Goal: Task Accomplishment & Management: Use online tool/utility

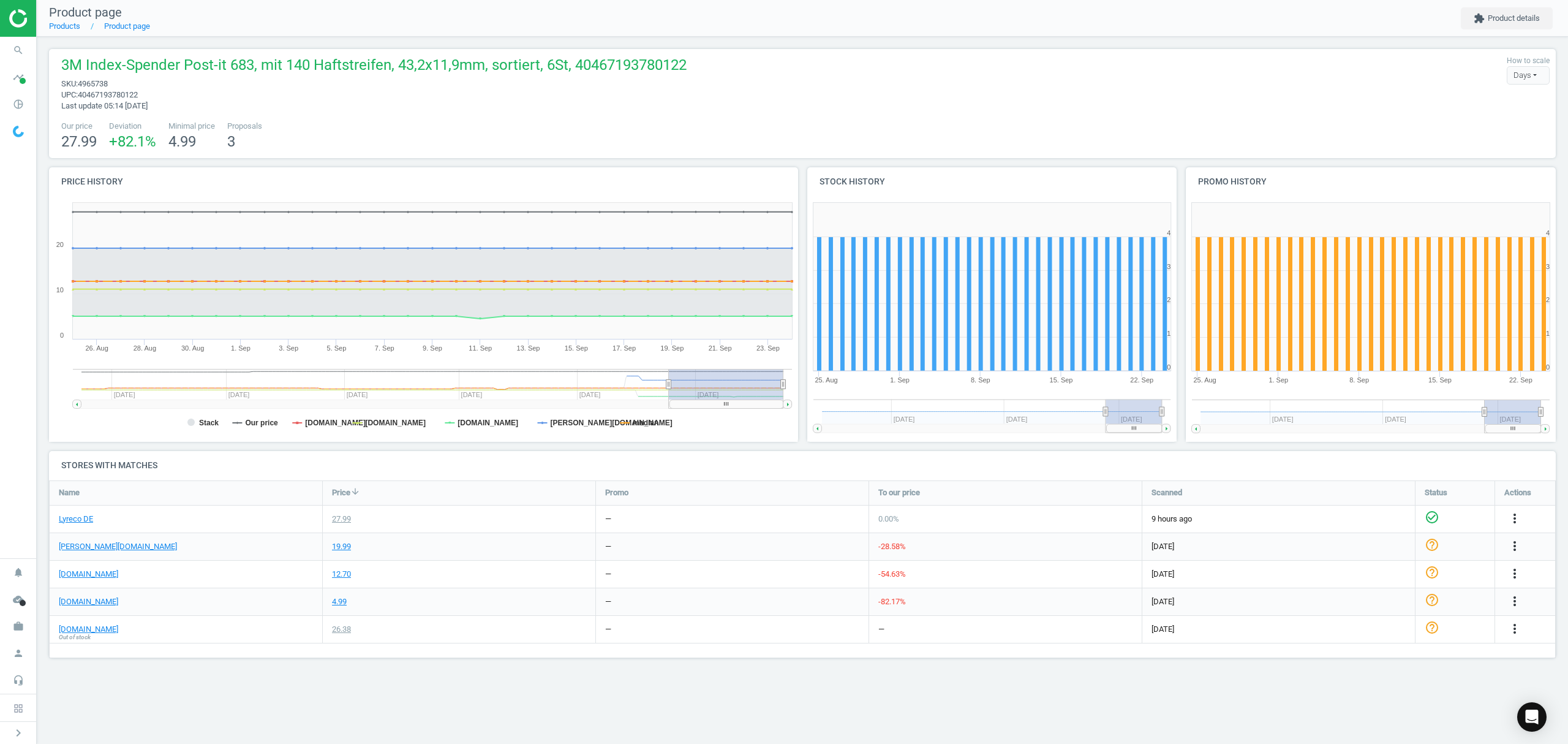
click at [56, 30] on link "Products" at bounding box center [64, 26] width 31 height 9
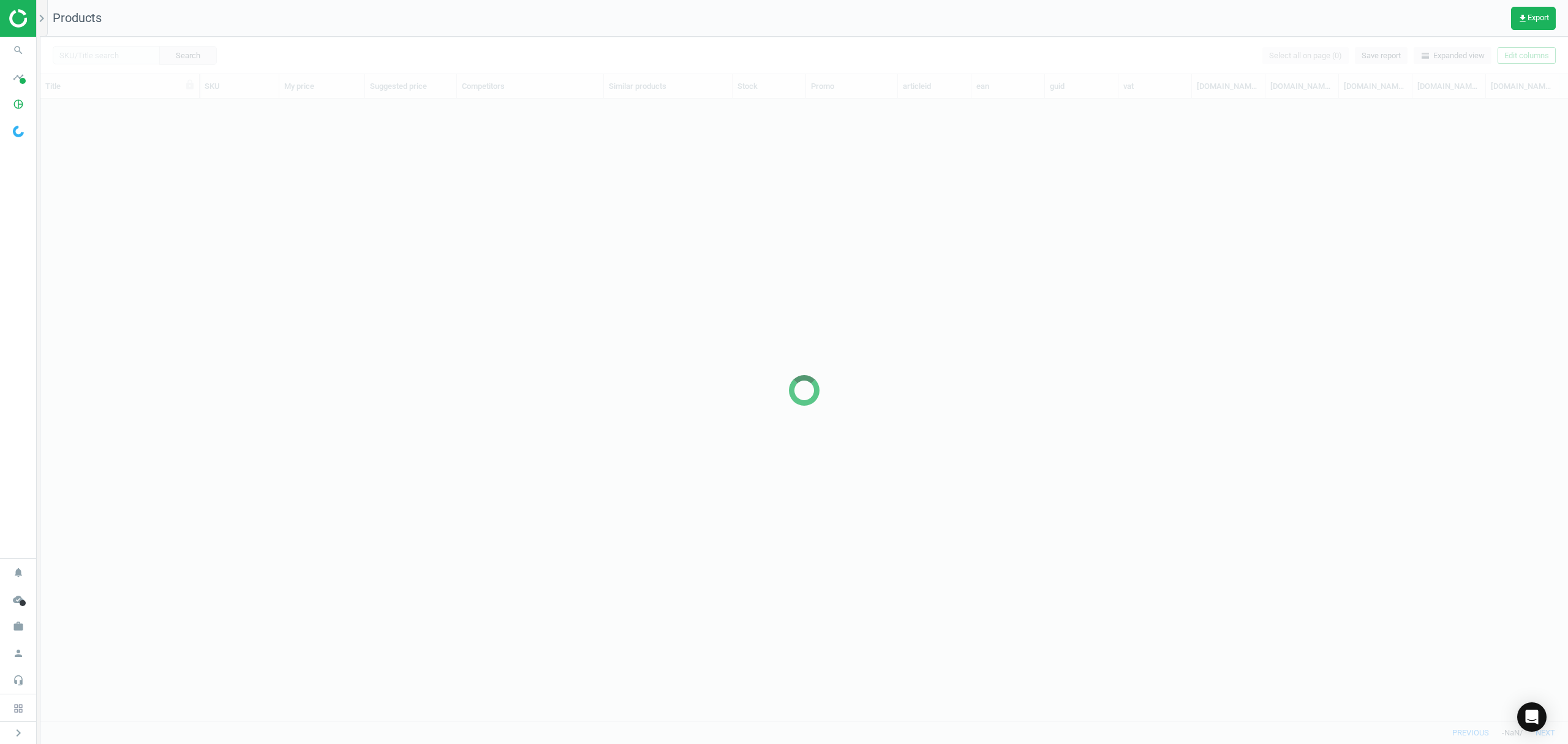
scroll to position [596, 1515]
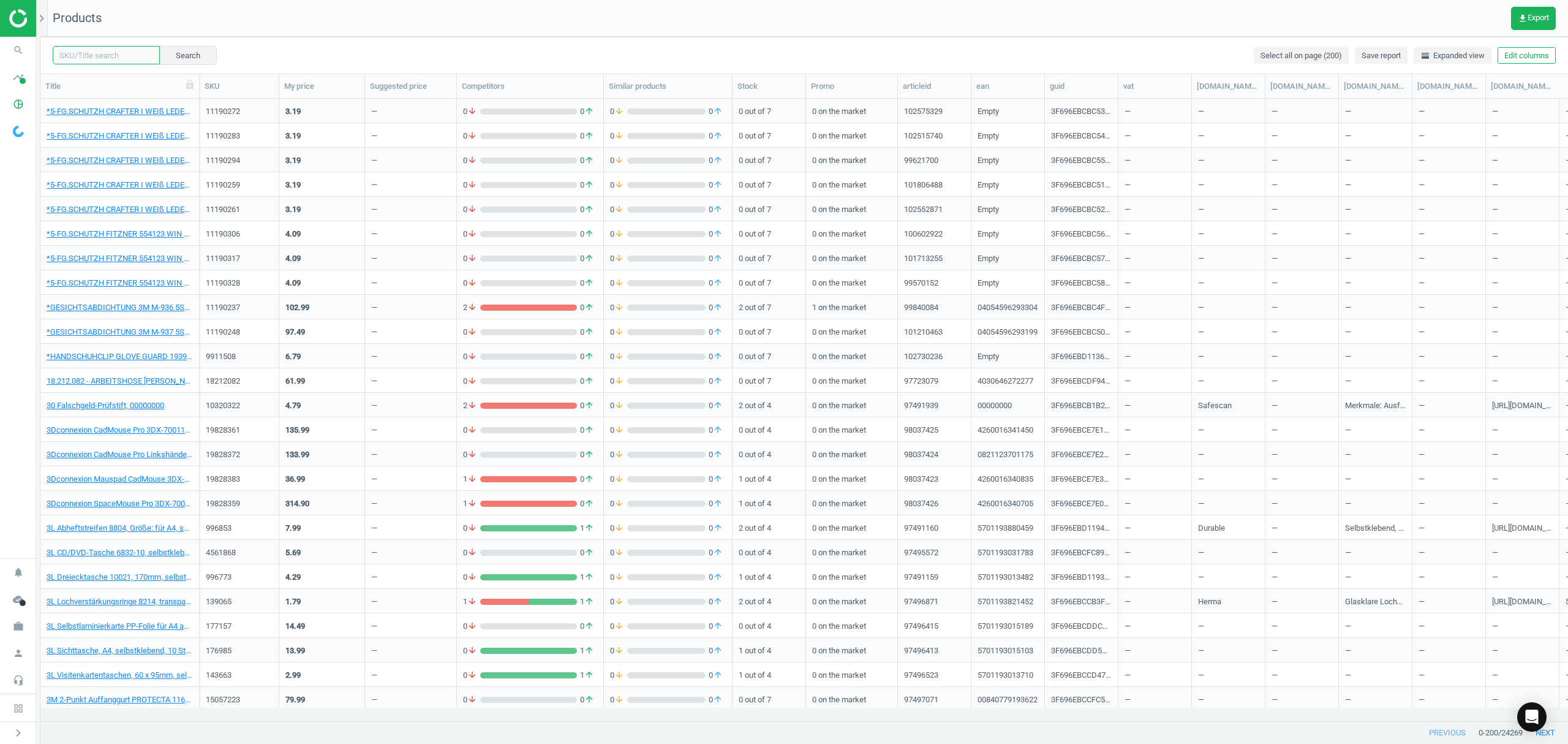
click at [101, 59] on input "text" at bounding box center [106, 55] width 107 height 19
paste input "5074097"
type input "5074097"
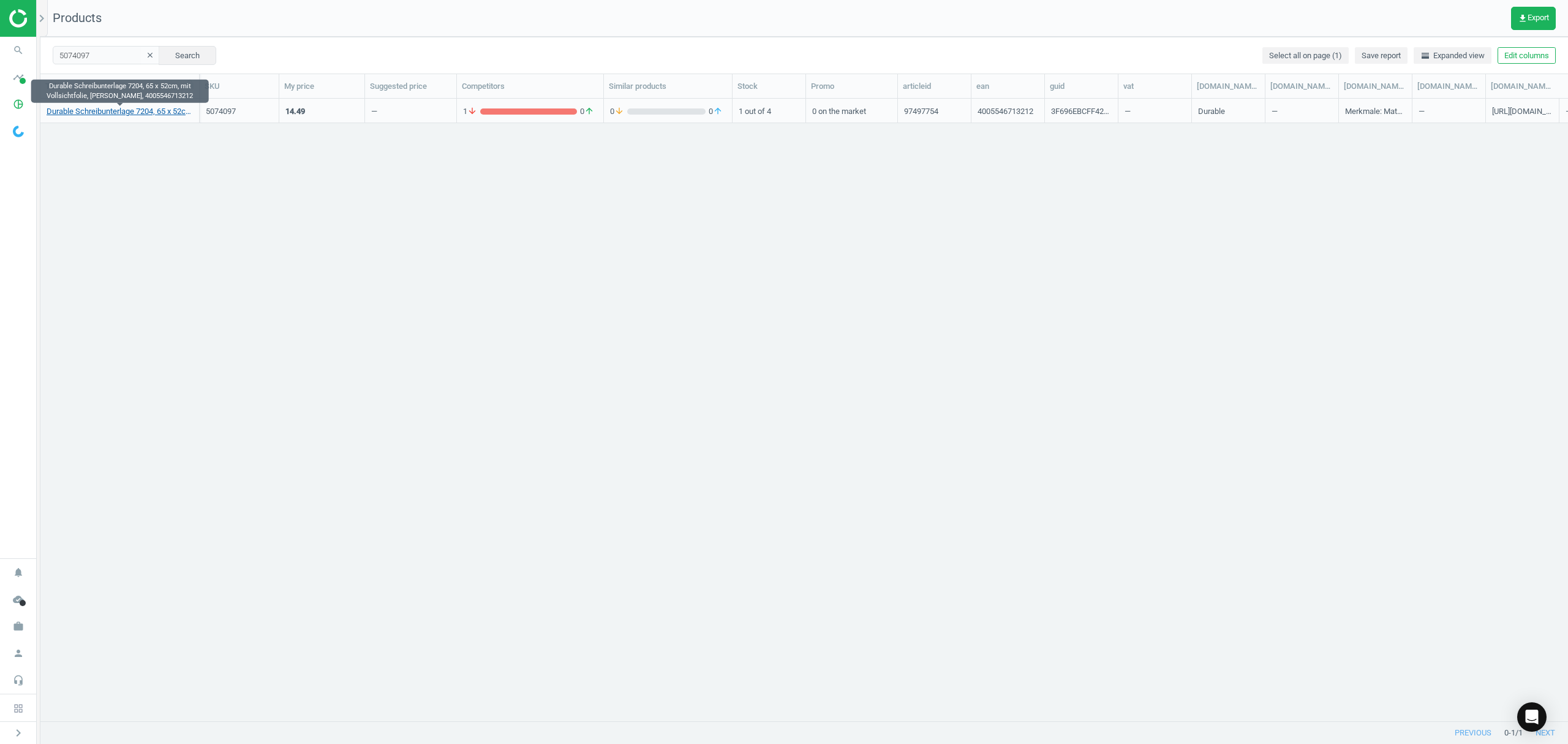
click at [82, 109] on link "Durable Schreibunterlage 7204, 65 x 52cm, mit Vollsichtfolie, [PERSON_NAME], 40…" at bounding box center [119, 111] width 147 height 11
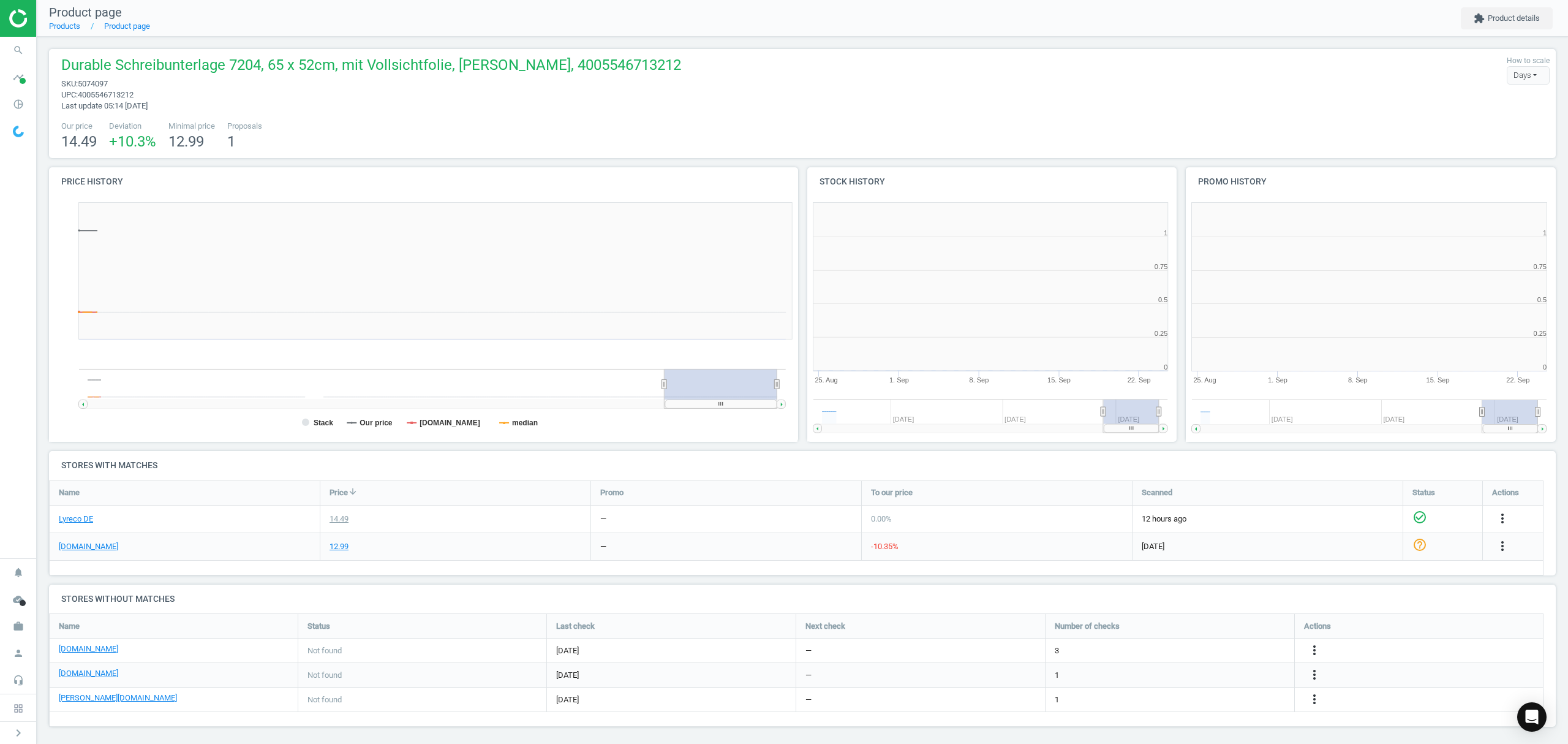
scroll to position [270, 392]
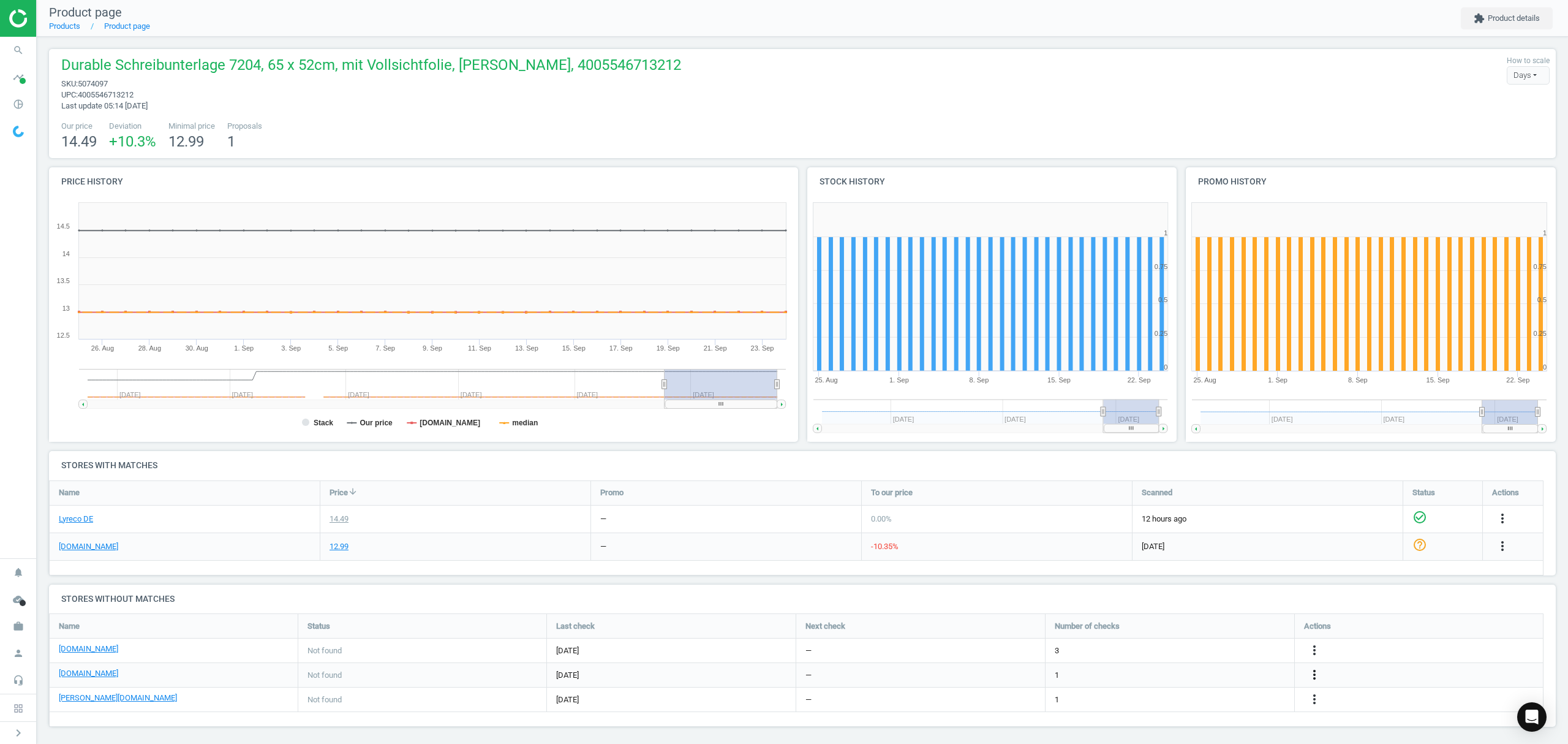
click at [1314, 676] on icon "more_vert" at bounding box center [1314, 675] width 15 height 15
click at [1180, 674] on link "Edit URL/product option" at bounding box center [1218, 675] width 168 height 19
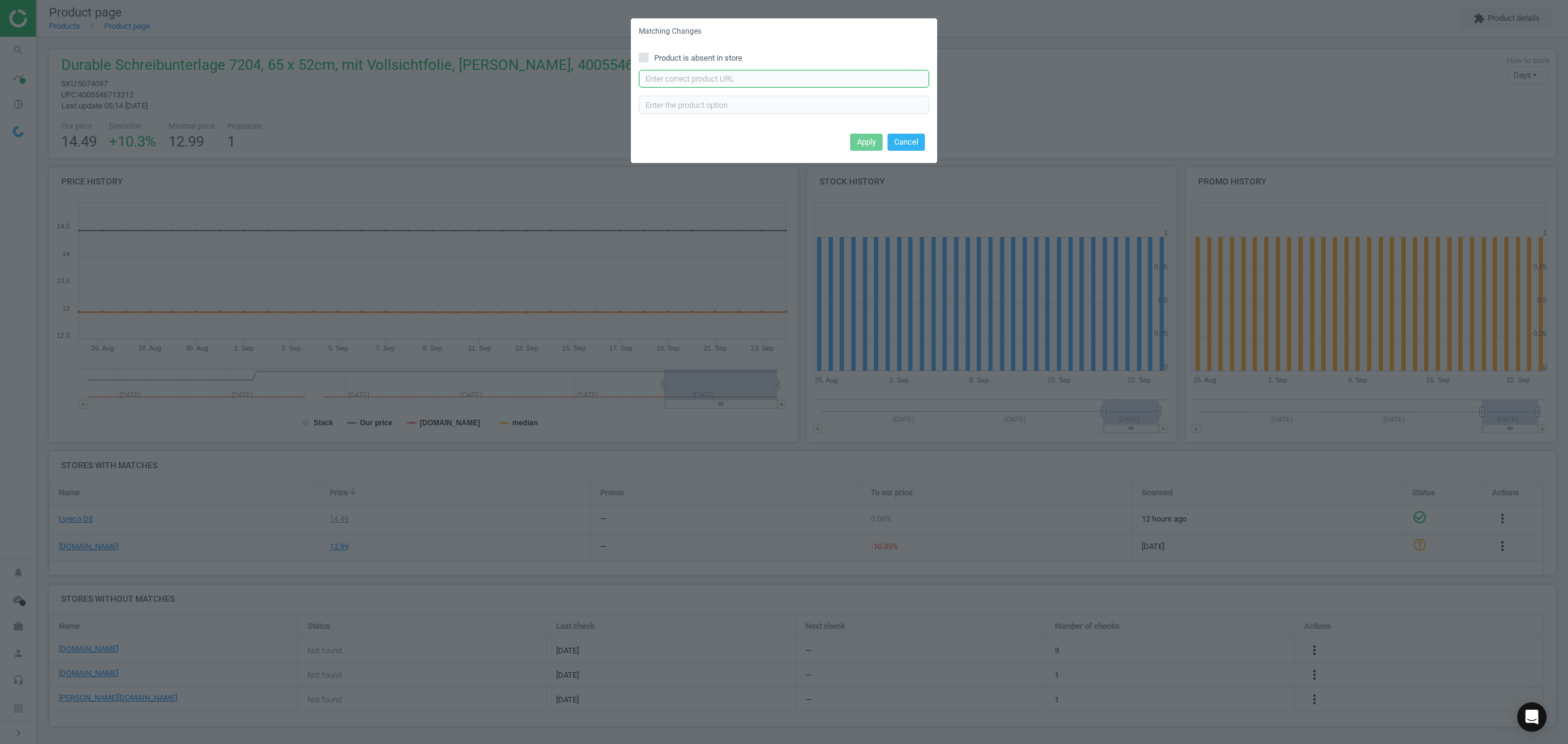
click at [724, 76] on input "text" at bounding box center [784, 79] width 291 height 19
paste input "[URL][DOMAIN_NAME]"
type input "[URL][DOMAIN_NAME]"
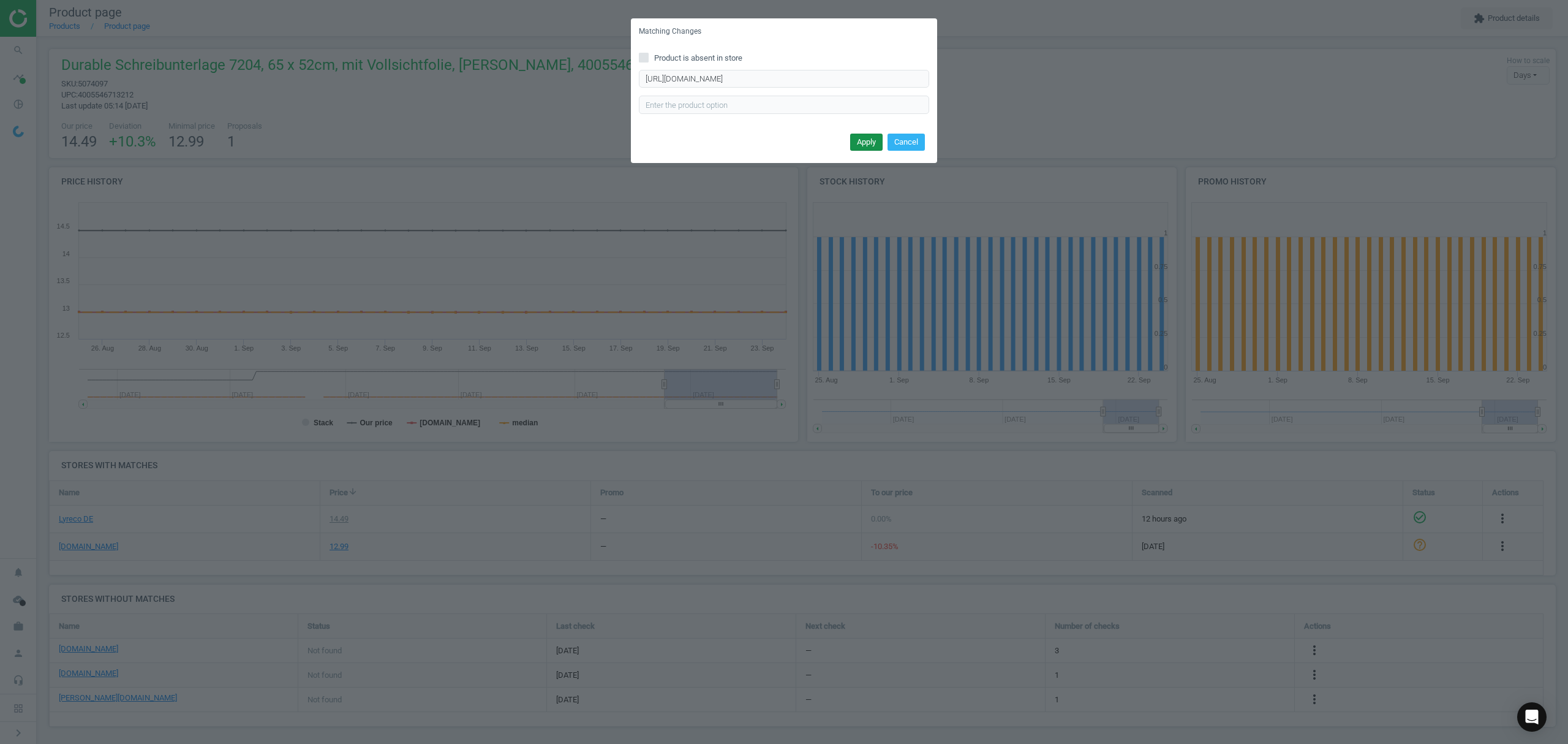
click at [855, 139] on button "Apply" at bounding box center [866, 141] width 33 height 17
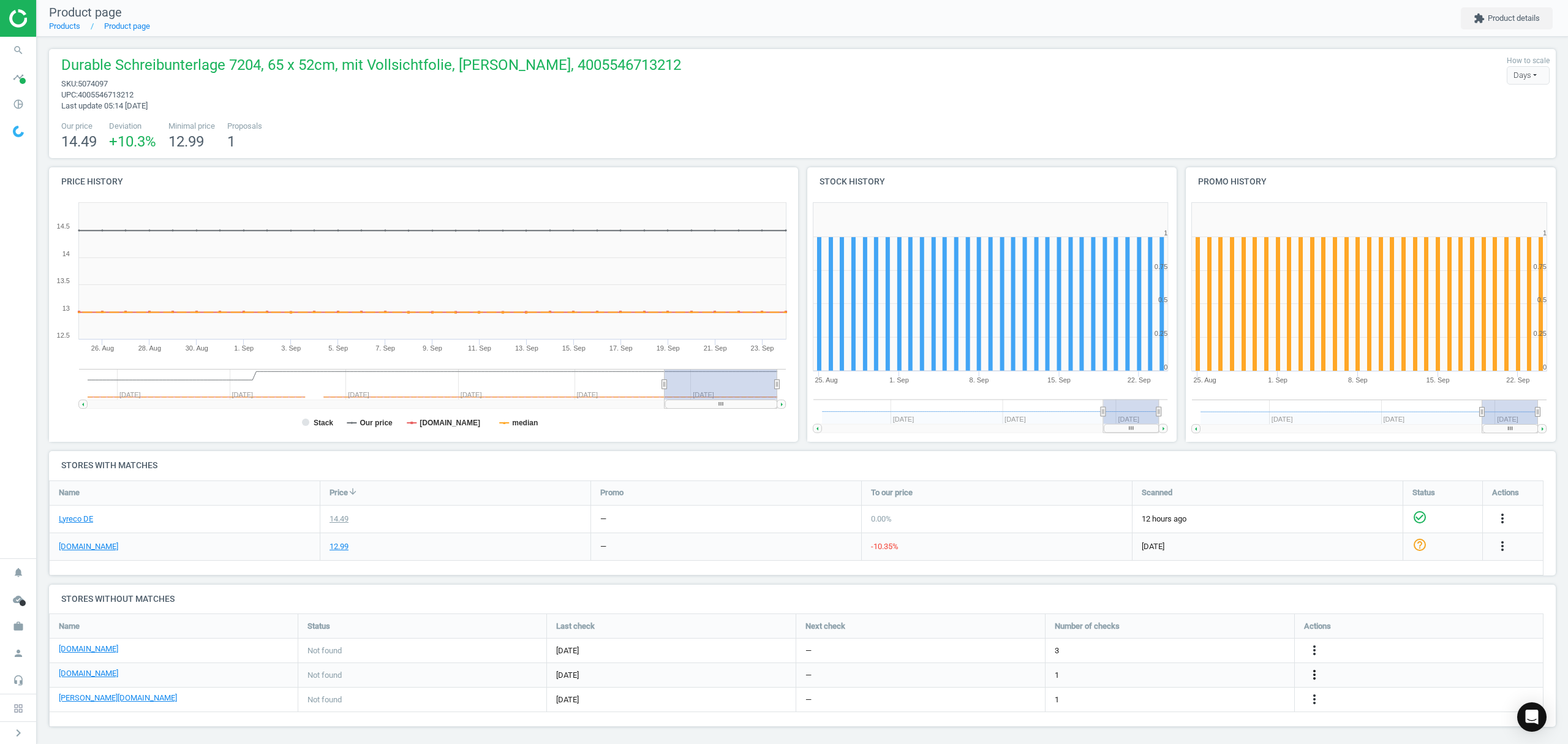
click at [1314, 676] on icon "more_vert" at bounding box center [1314, 675] width 15 height 15
click at [1187, 657] on link "Edit URL/product option" at bounding box center [1218, 656] width 168 height 19
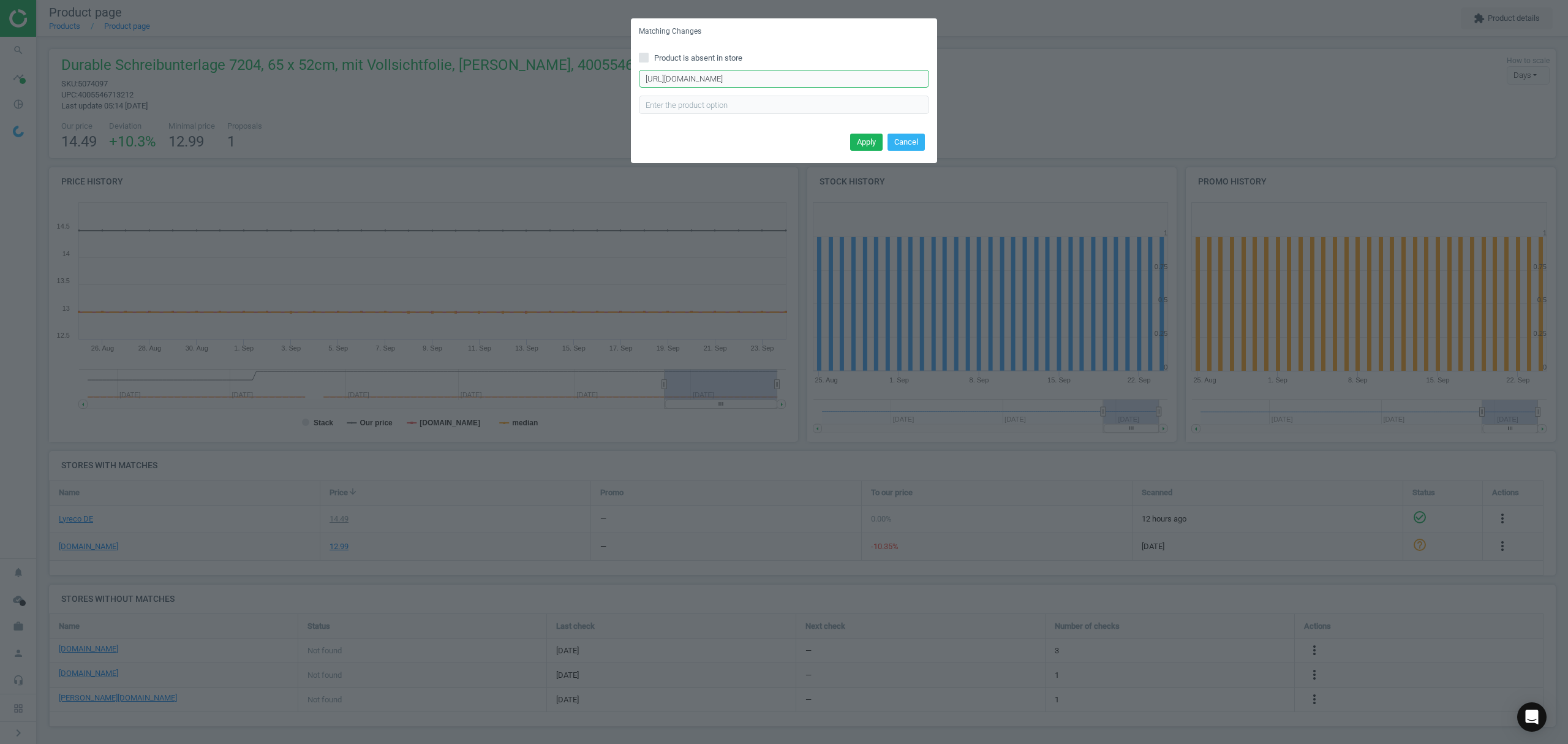
click at [783, 76] on input "[URL][DOMAIN_NAME]" at bounding box center [784, 79] width 291 height 19
click at [783, 75] on input "[URL][DOMAIN_NAME]" at bounding box center [784, 79] width 291 height 19
paste input "text"
type input "[URL][DOMAIN_NAME]"
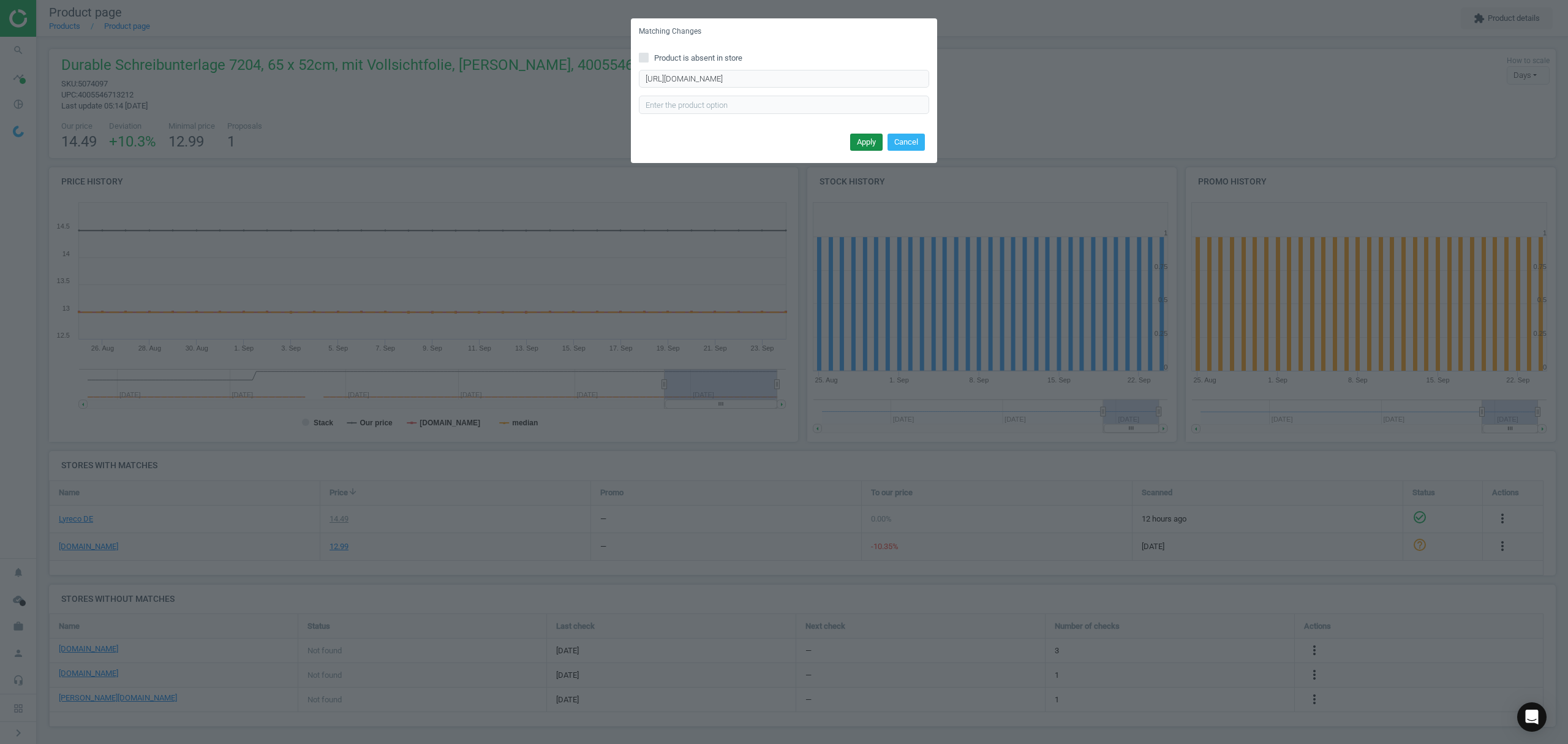
click at [863, 145] on button "Apply" at bounding box center [866, 141] width 33 height 17
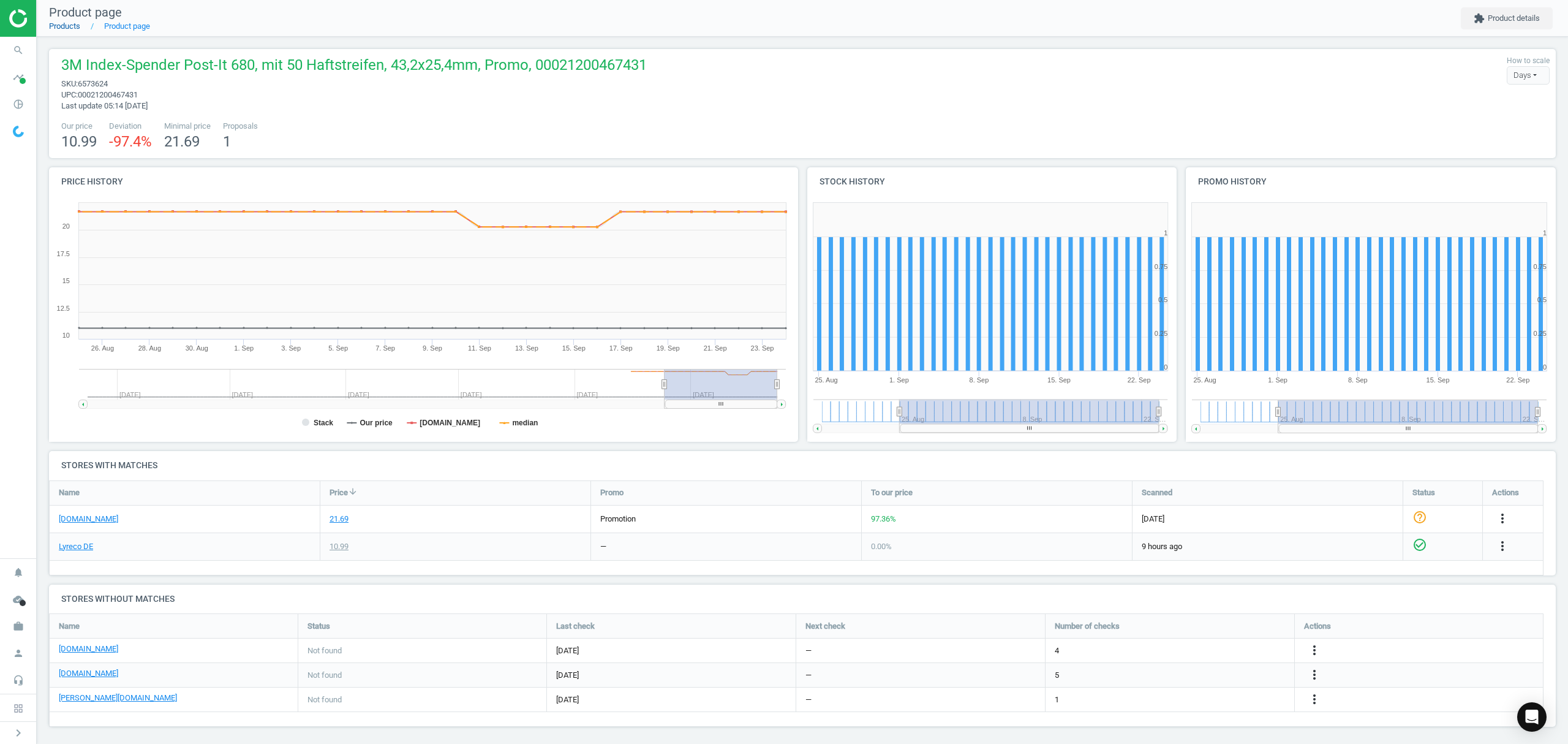
click at [66, 23] on link "Products" at bounding box center [64, 26] width 31 height 9
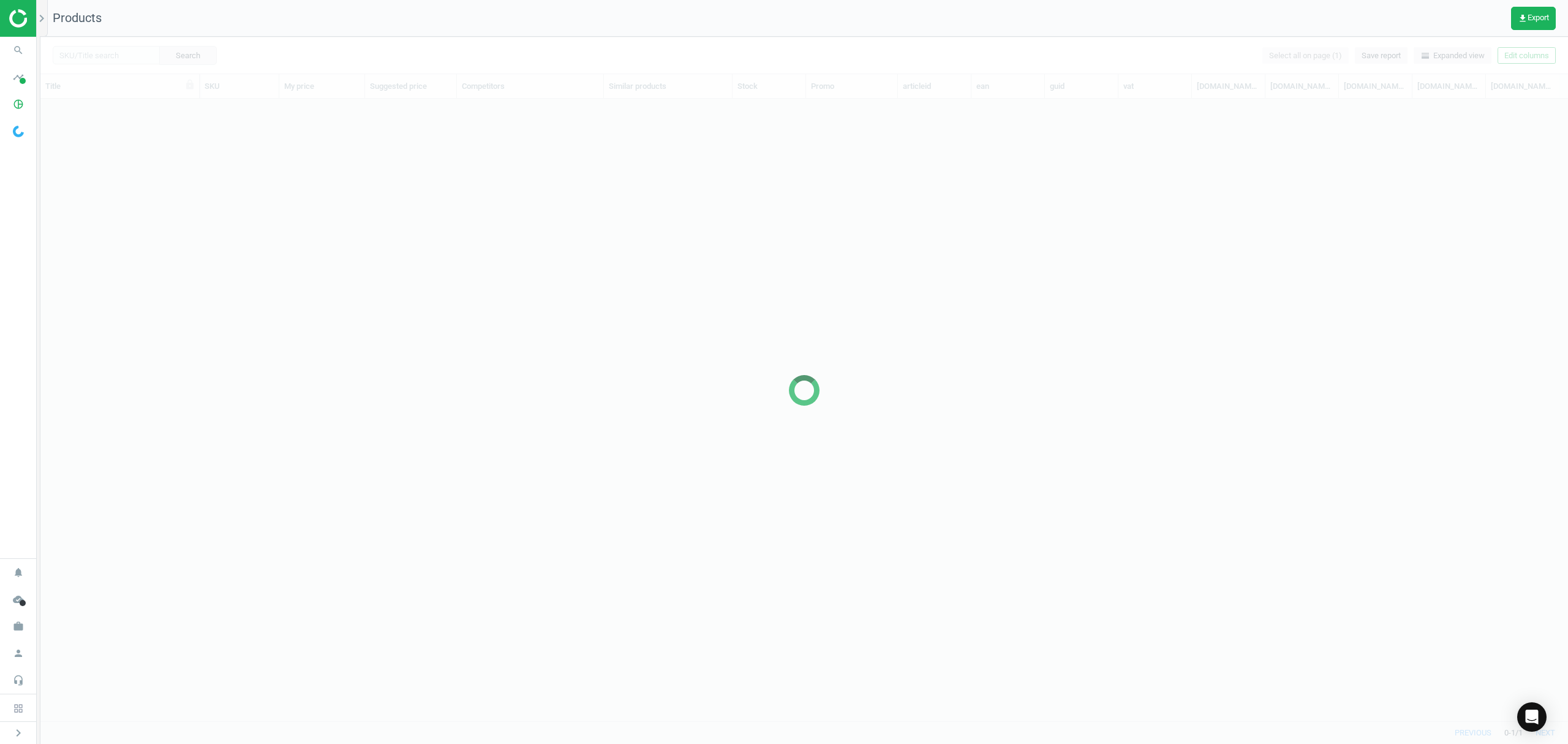
scroll to position [596, 1515]
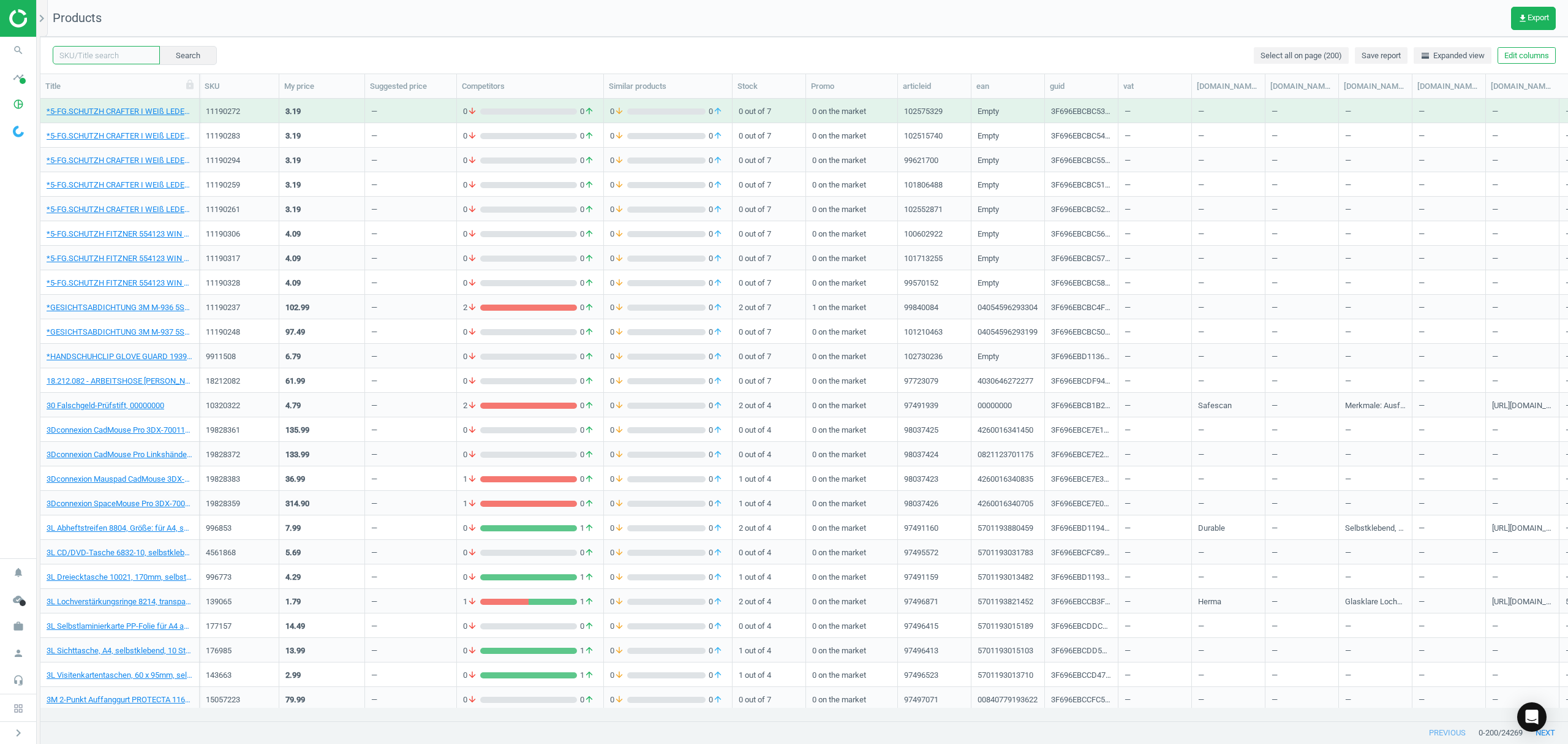
click at [123, 58] on input "text" at bounding box center [106, 55] width 107 height 19
paste input "5074064"
type input "5074064"
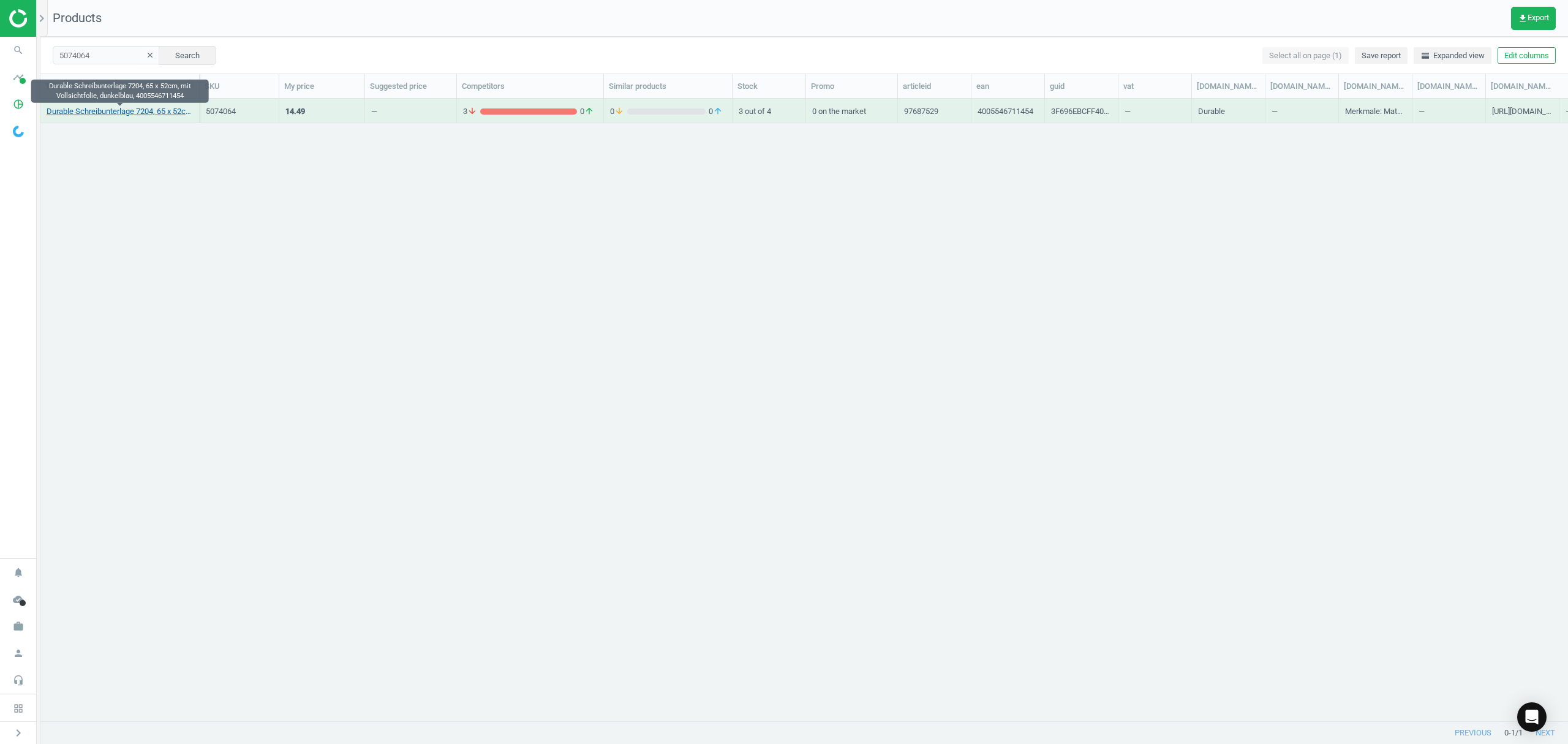
click at [140, 114] on link "Durable Schreibunterlage 7204, 65 x 52cm, mit Vollsichtfolie, dunkelblau, 40055…" at bounding box center [119, 111] width 147 height 11
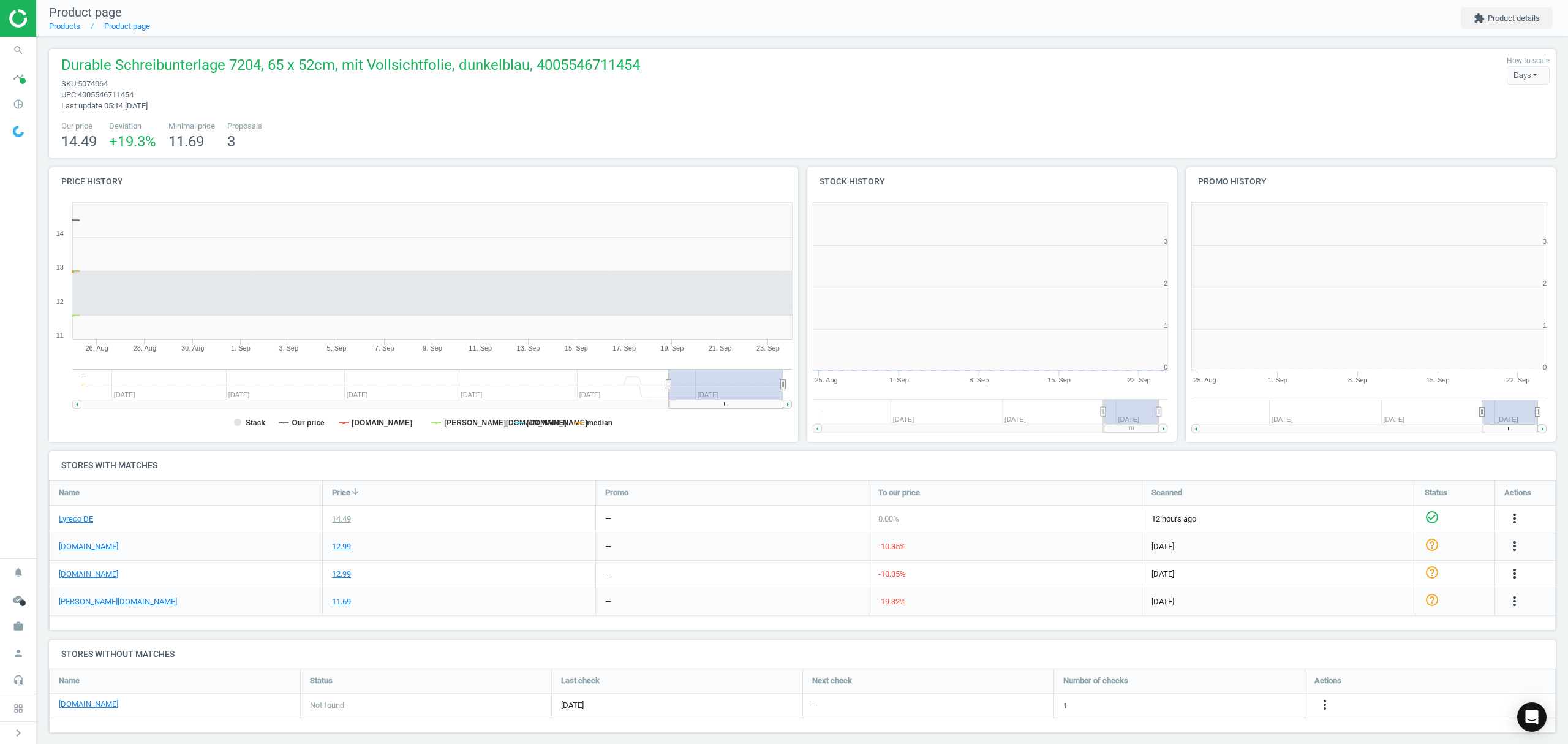
scroll to position [5, 6]
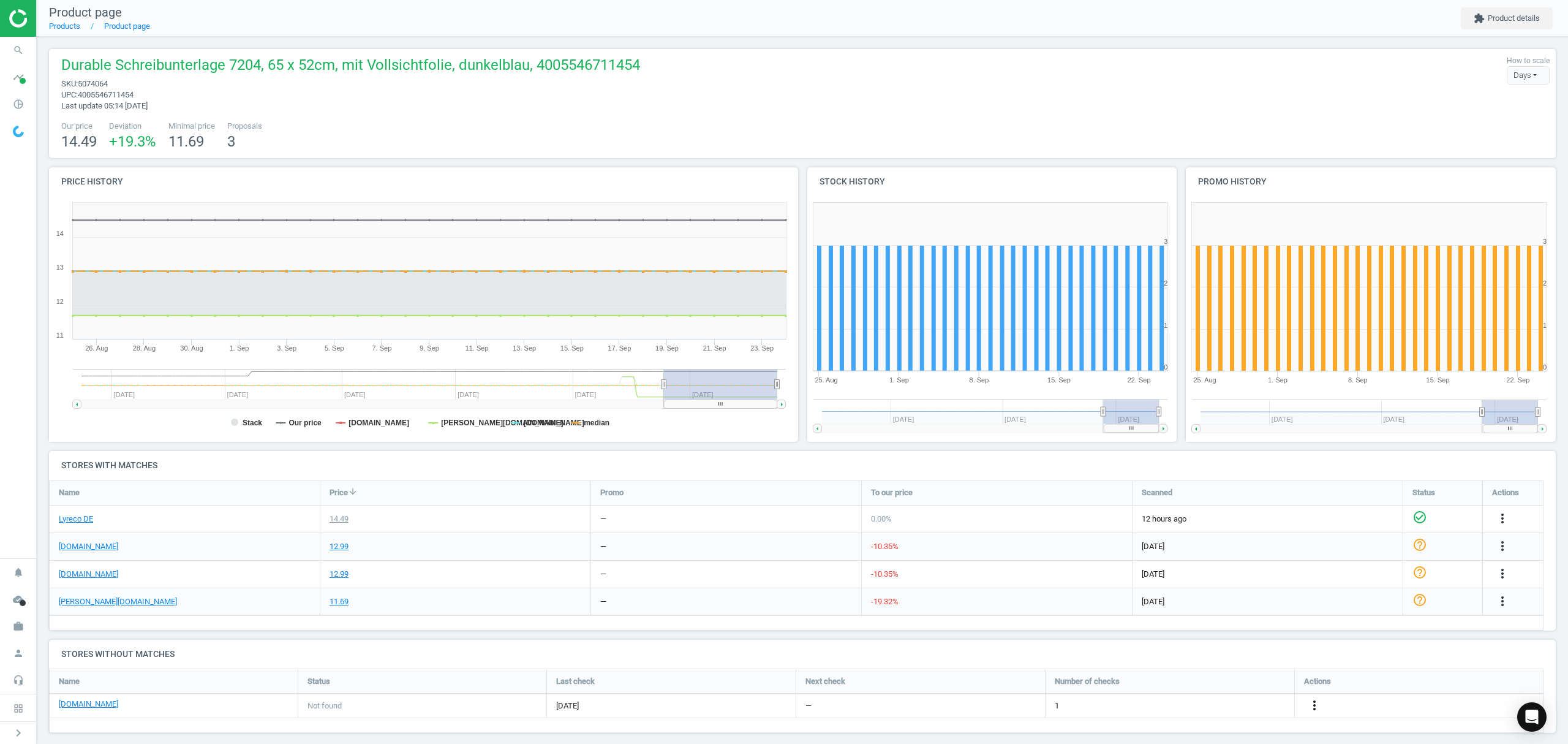
click at [1311, 701] on icon "more_vert" at bounding box center [1314, 705] width 15 height 15
click at [1180, 708] on link "Edit URL/product option" at bounding box center [1218, 706] width 168 height 19
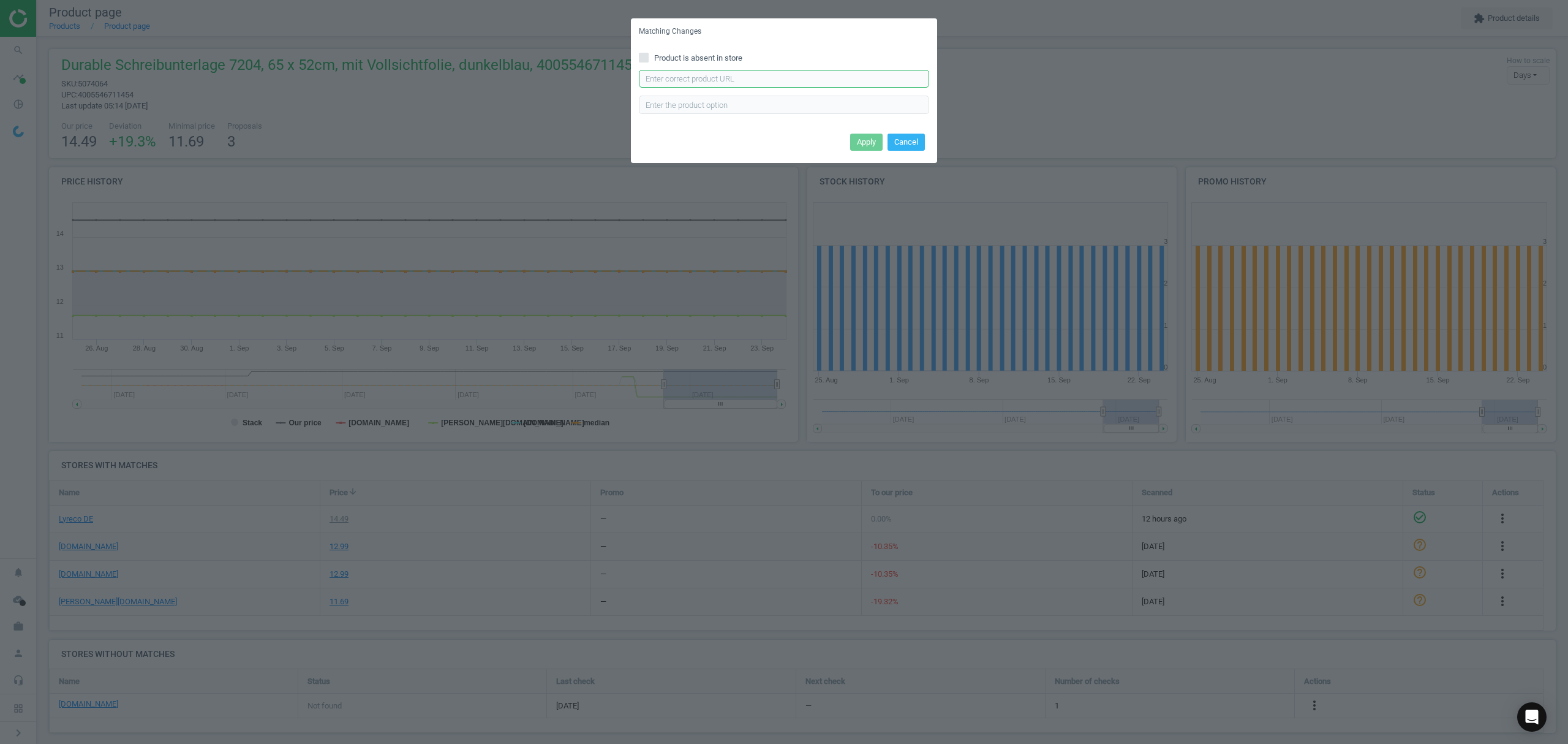
click at [757, 78] on input "text" at bounding box center [784, 79] width 291 height 19
paste input "https://www.office-discount.de/durable-schreibtischunterlage-630343"
type input "https://www.office-discount.de/durable-schreibtischunterlage-630343"
click at [867, 141] on button "Apply" at bounding box center [866, 141] width 33 height 17
